Goal: Transaction & Acquisition: Obtain resource

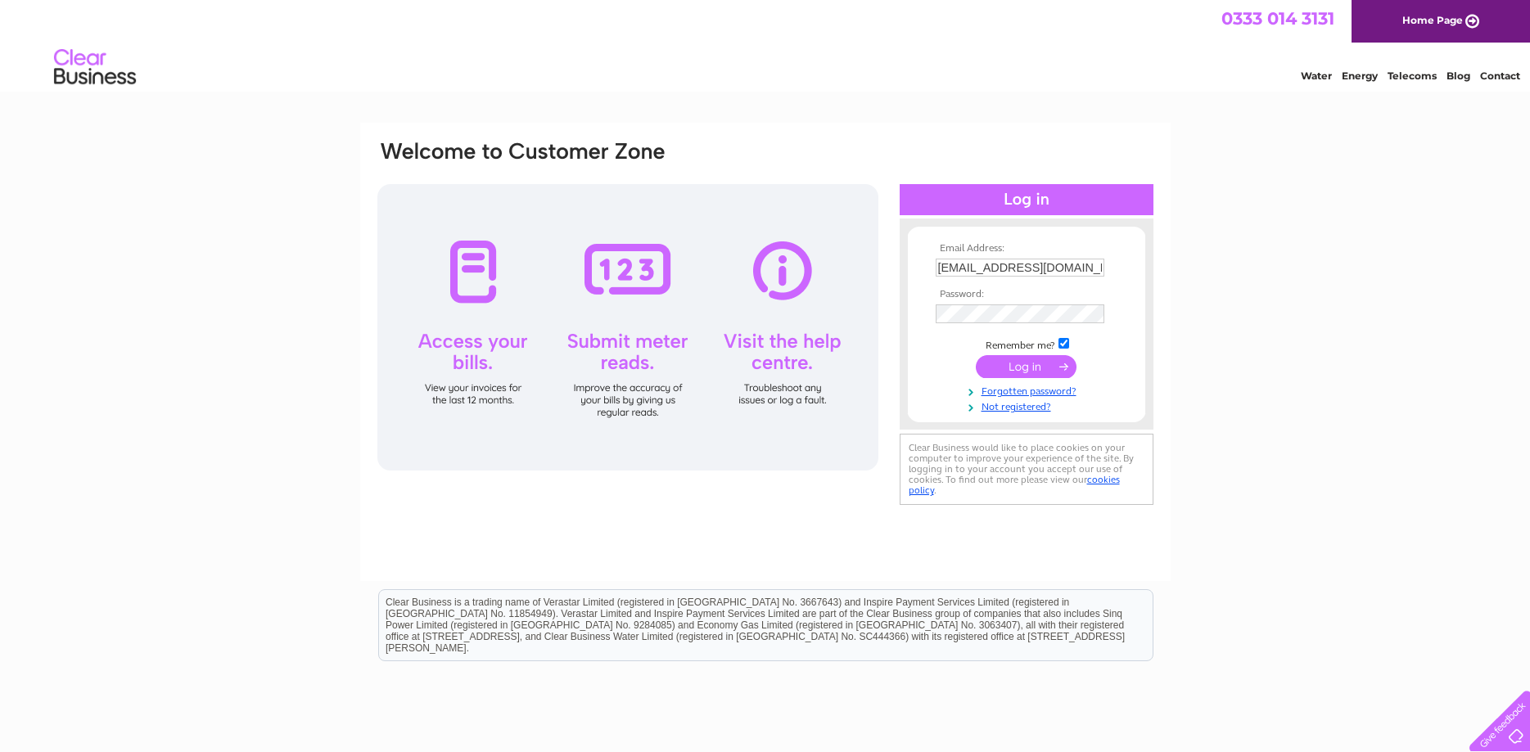
click at [1052, 369] on input "submit" at bounding box center [1026, 366] width 101 height 23
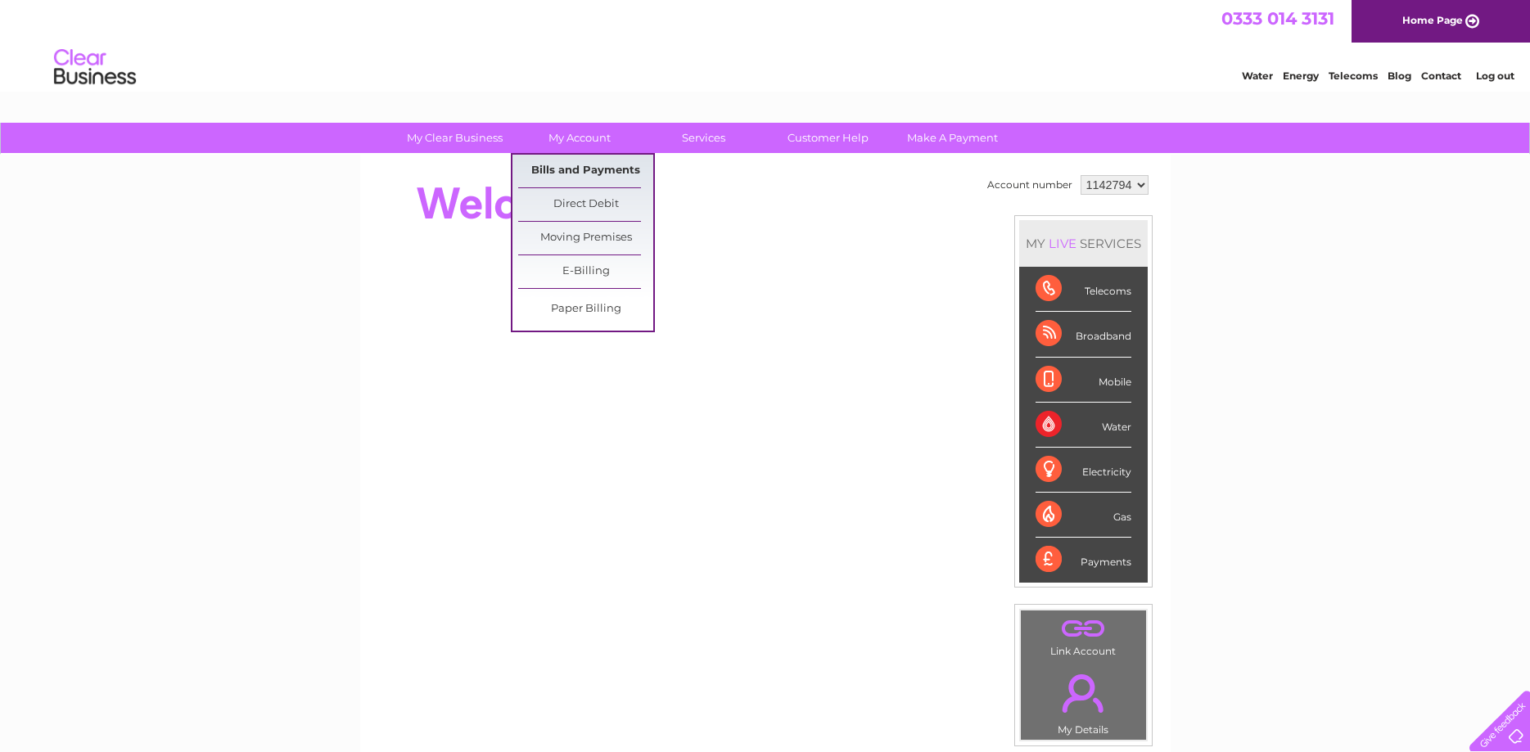
click at [568, 165] on link "Bills and Payments" at bounding box center [585, 171] width 135 height 33
click at [585, 133] on link "My Account" at bounding box center [579, 138] width 135 height 30
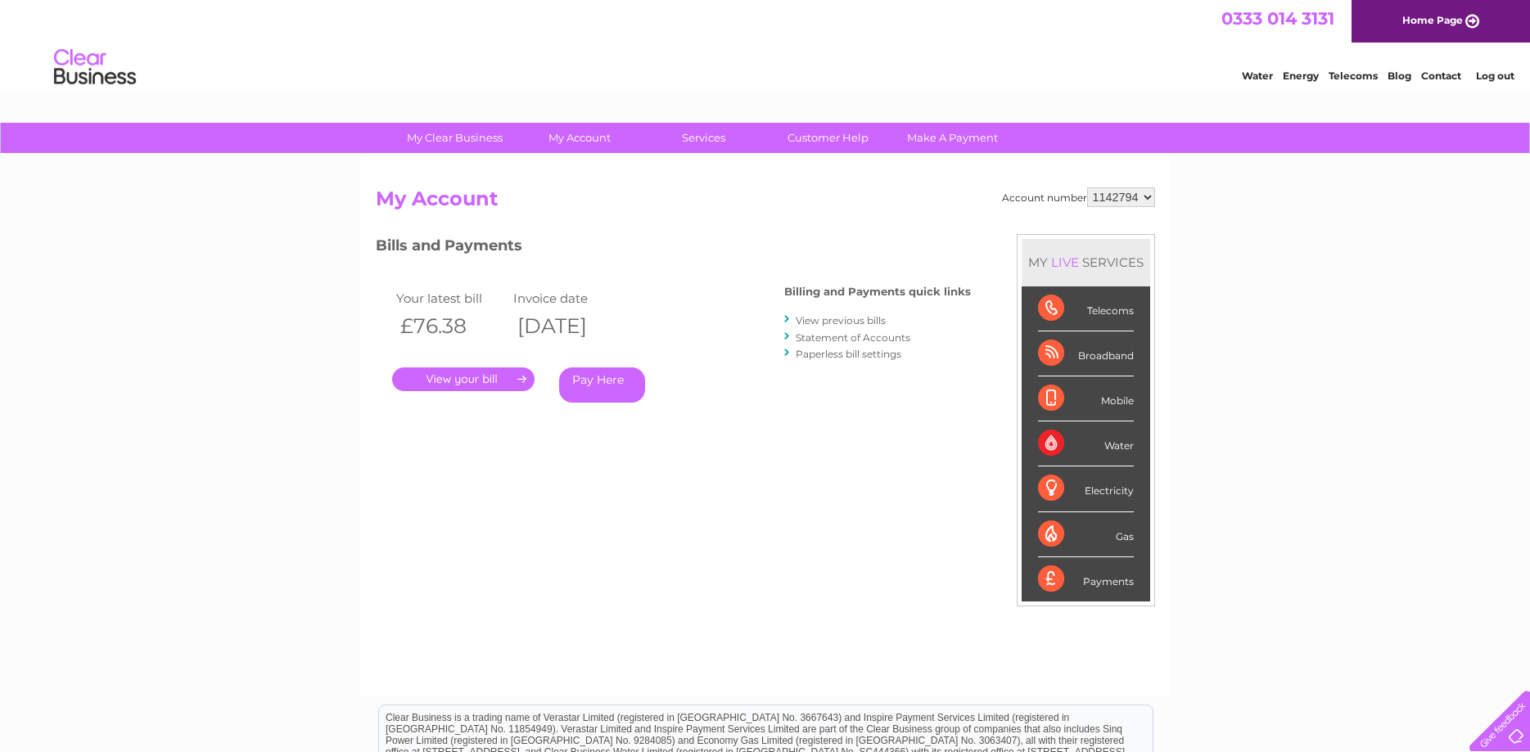
click at [459, 380] on link "." at bounding box center [463, 380] width 142 height 24
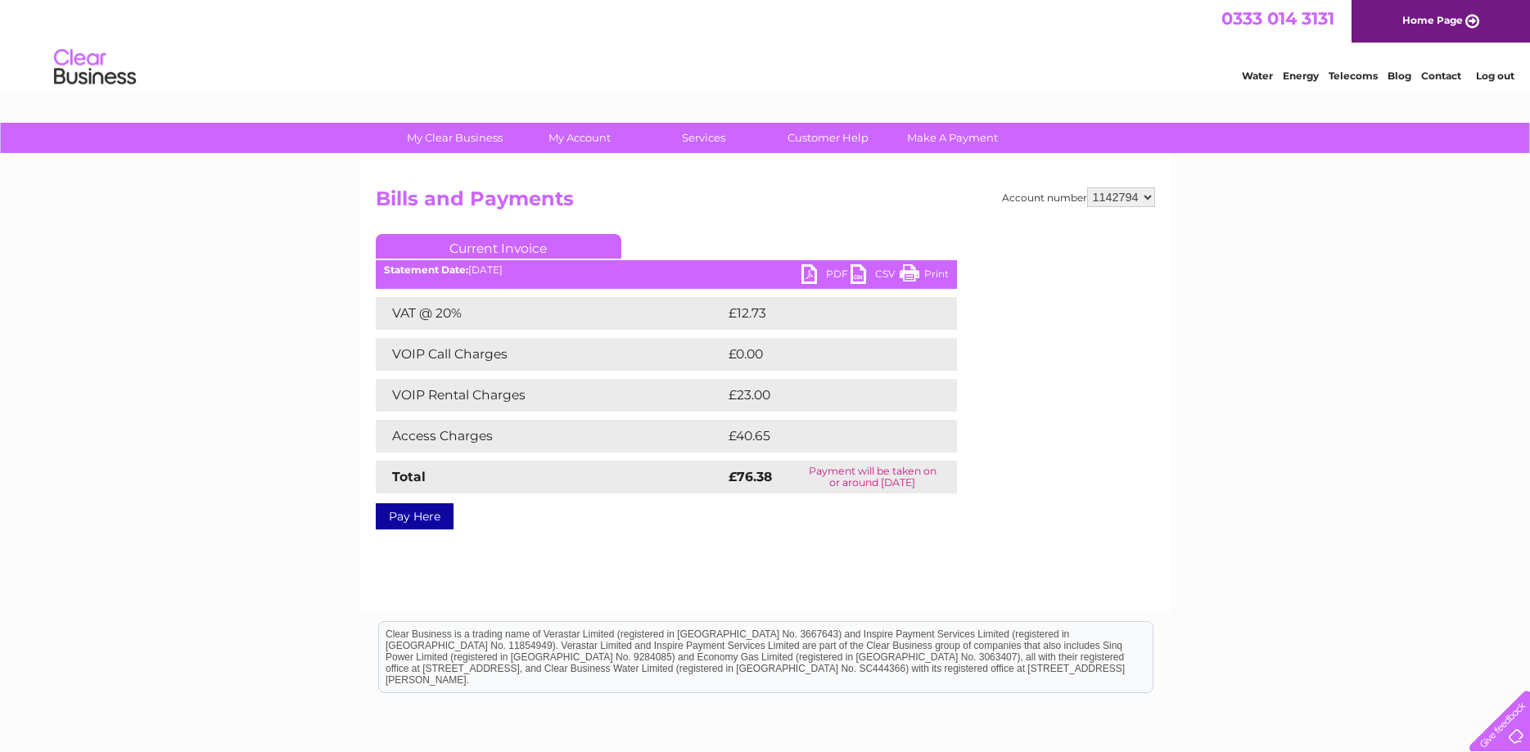
click at [805, 273] on link "PDF" at bounding box center [825, 276] width 49 height 24
click at [1500, 82] on link "Log out" at bounding box center [1495, 76] width 38 height 12
